Goal: Navigation & Orientation: Find specific page/section

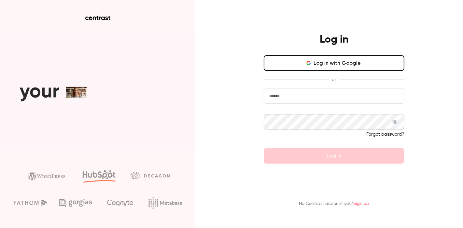
click at [325, 62] on button "Log in with Google" at bounding box center [334, 63] width 141 height 16
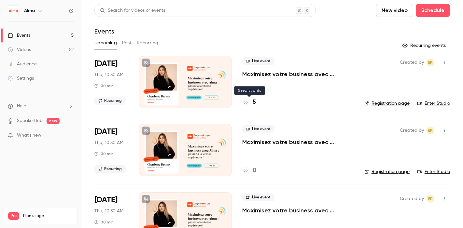
click at [251, 103] on div "5" at bounding box center [249, 102] width 14 height 9
click at [418, 103] on link "Enter Studio" at bounding box center [433, 103] width 33 height 7
